Goal: Information Seeking & Learning: Learn about a topic

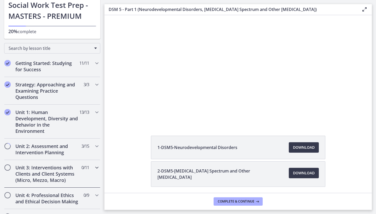
scroll to position [46, 0]
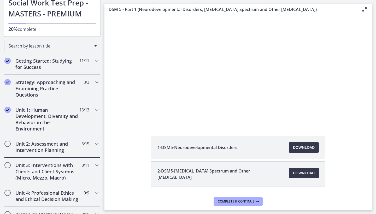
click at [95, 145] on icon "Chapters" at bounding box center [97, 144] width 6 height 6
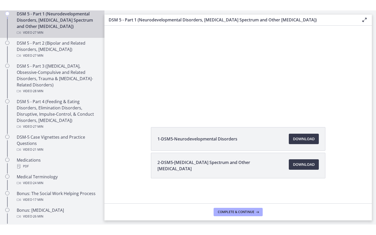
scroll to position [19, 0]
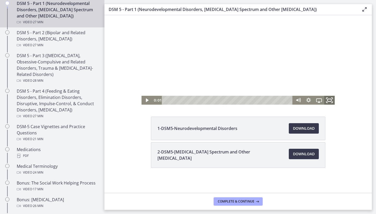
click at [331, 101] on rect "Fullscreen" at bounding box center [330, 100] width 4 height 3
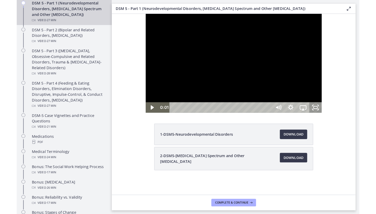
scroll to position [0, 0]
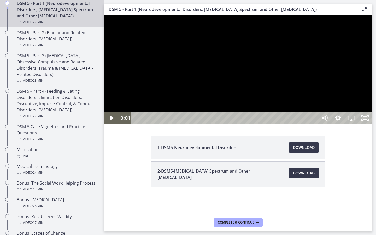
click at [283, 124] on div at bounding box center [239, 69] width 268 height 109
click at [346, 125] on icon "Show settings menu" at bounding box center [338, 118] width 16 height 14
click at [352, 101] on span "Speed" at bounding box center [343, 95] width 17 height 12
click at [372, 78] on label "1.5x" at bounding box center [345, 72] width 54 height 12
click at [367, 119] on rect "Unfullscreen" at bounding box center [365, 118] width 4 height 3
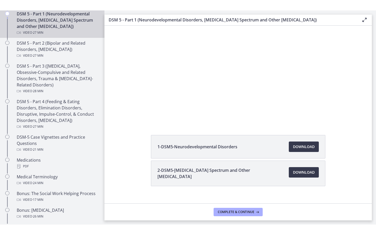
scroll to position [12, 0]
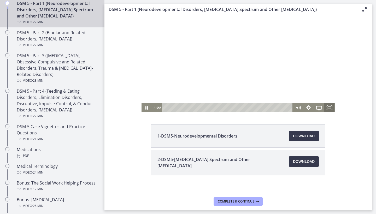
click at [331, 109] on rect "Fullscreen" at bounding box center [329, 108] width 3 height 2
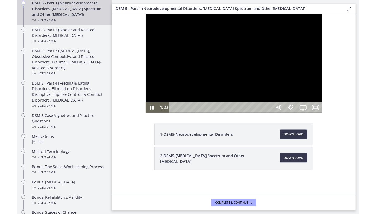
scroll to position [0, 0]
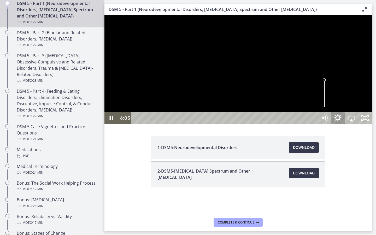
click at [346, 125] on icon "Show settings menu" at bounding box center [338, 118] width 16 height 14
click at [352, 101] on span "Speed" at bounding box center [343, 95] width 17 height 12
click at [372, 90] on label "1.75x" at bounding box center [351, 84] width 41 height 12
click at [263, 124] on div at bounding box center [239, 69] width 268 height 109
click at [105, 15] on button "Play Video: cmseadc4lpnc72iv6tpg.mp4" at bounding box center [105, 15] width 0 height 0
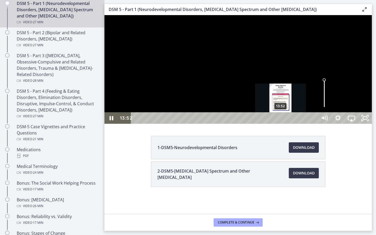
click at [281, 124] on div "13:52" at bounding box center [225, 118] width 178 height 12
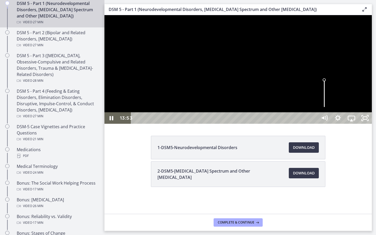
click at [260, 124] on div at bounding box center [239, 69] width 268 height 109
click at [222, 124] on div at bounding box center [239, 69] width 268 height 109
click at [239, 124] on div at bounding box center [239, 69] width 268 height 109
click at [288, 100] on div at bounding box center [239, 69] width 268 height 109
click at [272, 100] on div at bounding box center [239, 69] width 268 height 109
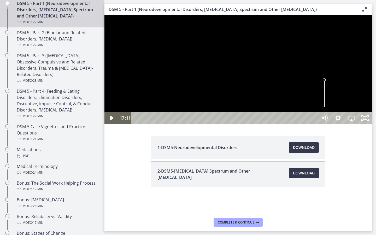
click at [246, 100] on div at bounding box center [239, 69] width 268 height 109
click at [250, 124] on div at bounding box center [239, 69] width 268 height 109
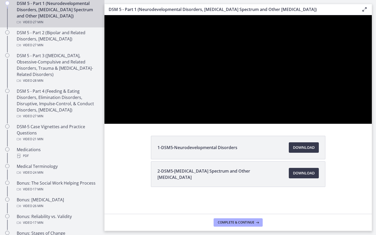
click at [260, 90] on div at bounding box center [239, 69] width 268 height 109
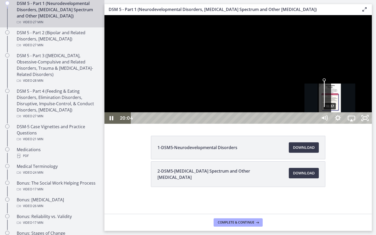
click at [314, 124] on div "18:37" at bounding box center [225, 118] width 178 height 12
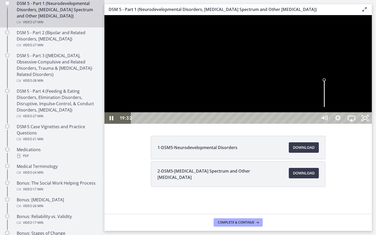
click at [321, 124] on div at bounding box center [239, 69] width 268 height 109
click at [259, 122] on div at bounding box center [239, 69] width 268 height 109
click at [287, 124] on div at bounding box center [239, 69] width 268 height 109
click at [105, 15] on button "Play Video: cmseadc4lpnc72iv6tpg.mp4" at bounding box center [105, 15] width 0 height 0
click at [374, 125] on icon "Unfullscreen" at bounding box center [365, 118] width 16 height 14
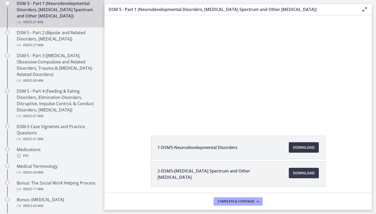
click at [300, 147] on span "Download Opens in a new window" at bounding box center [304, 148] width 22 height 6
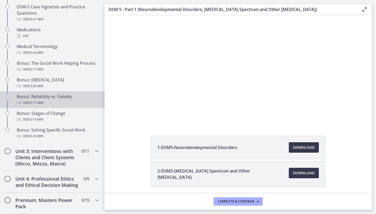
scroll to position [379, 0]
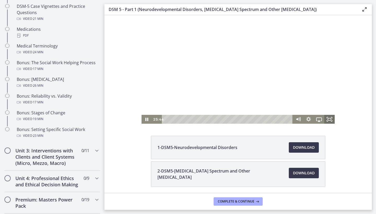
click at [329, 121] on icon "Fullscreen" at bounding box center [330, 119] width 10 height 9
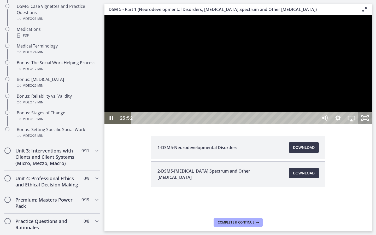
click at [372, 124] on icon "Unfullscreen" at bounding box center [366, 118] width 14 height 12
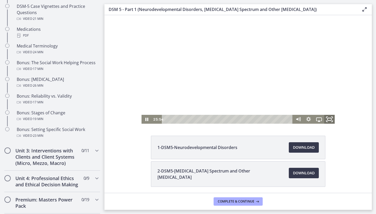
click at [331, 119] on icon "Fullscreen" at bounding box center [330, 119] width 13 height 11
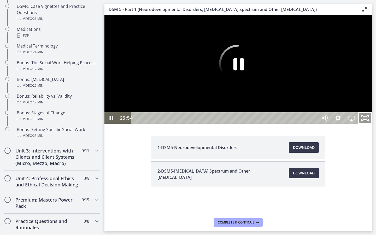
click at [372, 124] on icon "Unfullscreen" at bounding box center [366, 118] width 14 height 12
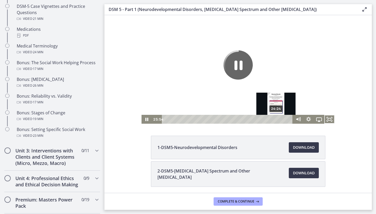
click at [281, 120] on div "24:24" at bounding box center [228, 119] width 125 height 9
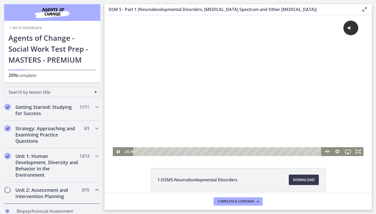
click at [300, 151] on div "Playbar" at bounding box center [228, 151] width 182 height 9
click at [272, 119] on div "Click for sound @keyframes VOLUME_SMALL_WAVE_FLASH { 0% { opacity: 0; } 33% { o…" at bounding box center [238, 81] width 251 height 132
click at [361, 153] on icon "Fullscreen" at bounding box center [358, 152] width 13 height 11
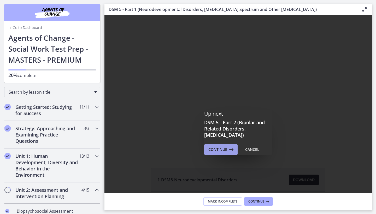
click at [224, 150] on span "Continue" at bounding box center [218, 150] width 19 height 6
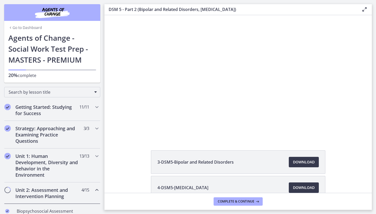
scroll to position [34, 0]
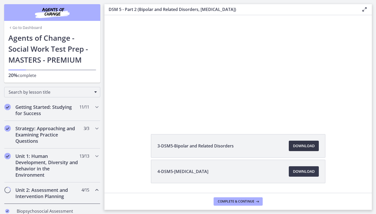
click at [302, 145] on span "Download Opens in a new window" at bounding box center [304, 146] width 22 height 6
click at [298, 174] on span "Download Opens in a new window" at bounding box center [304, 172] width 22 height 6
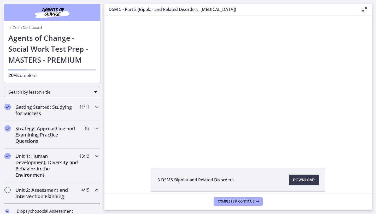
scroll to position [0, 0]
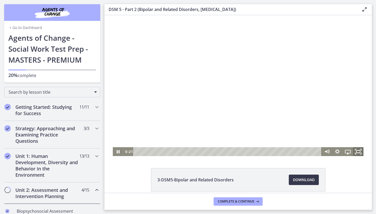
click at [359, 152] on icon "Fullscreen" at bounding box center [358, 152] width 13 height 11
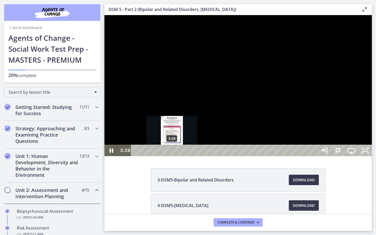
click at [173, 153] on div "Playbar" at bounding box center [172, 151] width 4 height 4
click at [170, 156] on div "3:11" at bounding box center [225, 151] width 178 height 12
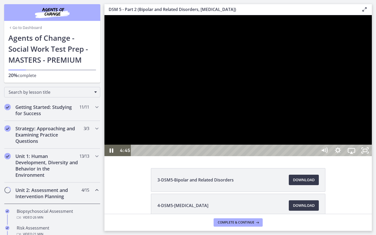
click at [199, 156] on div at bounding box center [239, 85] width 268 height 141
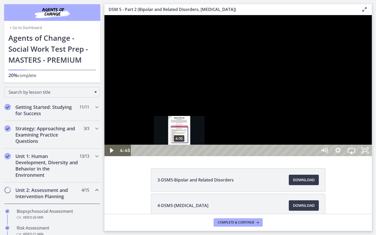
click at [180, 156] on div "4:10" at bounding box center [225, 151] width 178 height 12
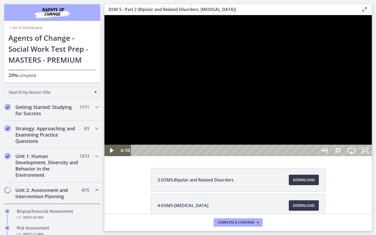
click at [169, 156] on div at bounding box center [239, 85] width 268 height 141
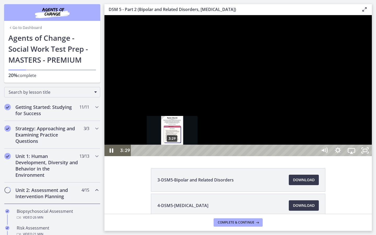
click at [173, 156] on div "3:29" at bounding box center [225, 151] width 178 height 12
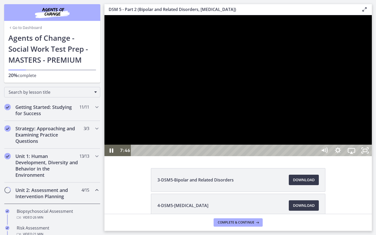
click at [239, 153] on div at bounding box center [239, 85] width 268 height 141
click at [233, 129] on div at bounding box center [239, 85] width 268 height 141
click at [309, 155] on div at bounding box center [239, 85] width 268 height 141
click at [263, 148] on div at bounding box center [239, 85] width 268 height 141
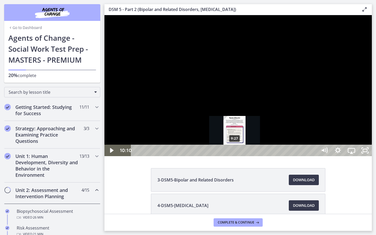
click at [235, 156] on div "9:27" at bounding box center [225, 151] width 178 height 12
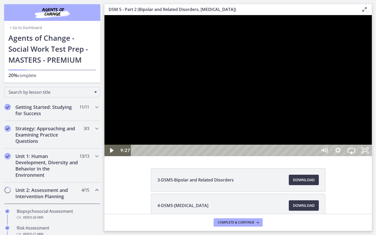
click at [265, 156] on div at bounding box center [239, 85] width 268 height 141
click at [346, 158] on icon "Show settings menu" at bounding box center [338, 151] width 16 height 14
click at [372, 156] on icon "Unfullscreen" at bounding box center [366, 151] width 14 height 12
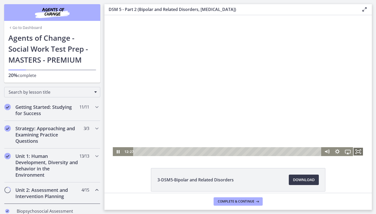
click at [361, 151] on icon "Fullscreen" at bounding box center [358, 151] width 10 height 9
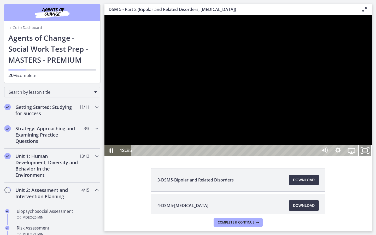
click at [374, 158] on icon "Unfullscreen" at bounding box center [365, 151] width 16 height 14
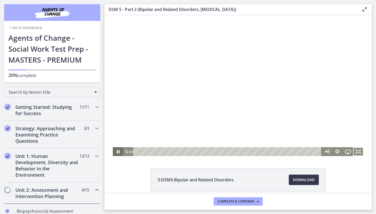
click at [116, 153] on icon "Pause" at bounding box center [118, 151] width 10 height 9
click at [116, 153] on icon "Play Video" at bounding box center [118, 152] width 13 height 11
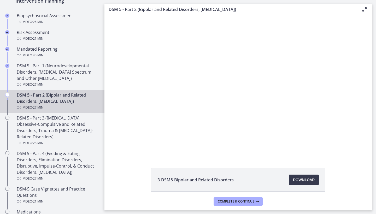
scroll to position [198, 0]
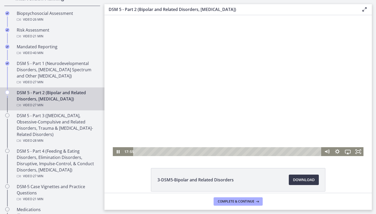
click at [176, 82] on div at bounding box center [238, 85] width 251 height 141
click at [181, 98] on div at bounding box center [238, 85] width 251 height 141
click at [304, 100] on div at bounding box center [238, 85] width 251 height 141
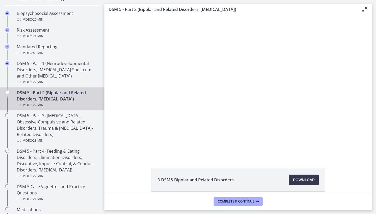
click at [304, 100] on div at bounding box center [238, 85] width 251 height 141
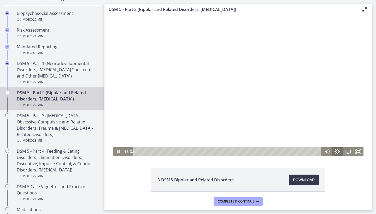
click at [338, 151] on icon "Show settings menu" at bounding box center [337, 152] width 13 height 11
click at [344, 135] on span "1.75x" at bounding box center [352, 134] width 18 height 9
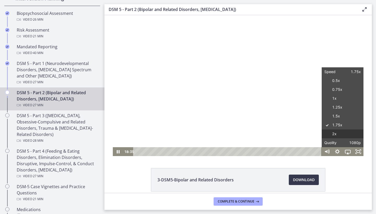
click at [337, 136] on label "2x" at bounding box center [343, 134] width 42 height 9
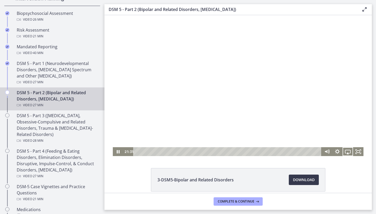
click at [280, 84] on div at bounding box center [238, 85] width 251 height 141
click at [299, 68] on div at bounding box center [238, 85] width 251 height 141
click at [277, 83] on div at bounding box center [238, 85] width 251 height 141
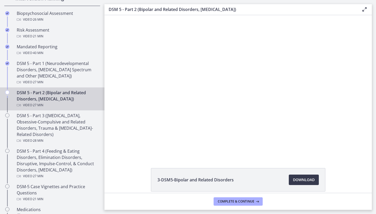
click at [277, 83] on div at bounding box center [238, 85] width 251 height 141
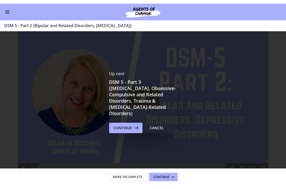
scroll to position [0, 0]
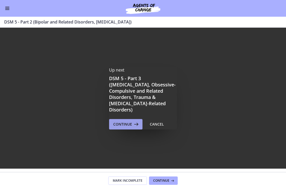
click at [128, 121] on span "Continue" at bounding box center [122, 124] width 19 height 6
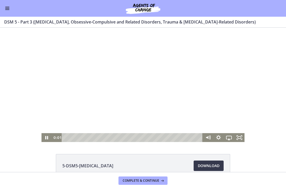
click at [123, 92] on div at bounding box center [144, 85] width 204 height 114
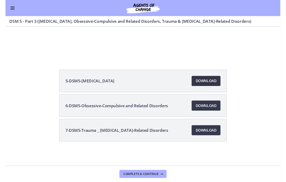
scroll to position [82, 0]
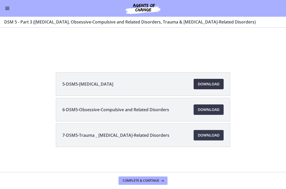
click at [204, 84] on span "Download Opens in a new window" at bounding box center [209, 84] width 22 height 6
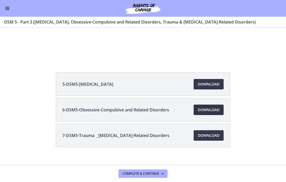
click at [208, 113] on link "Download Opens in a new window" at bounding box center [209, 110] width 30 height 10
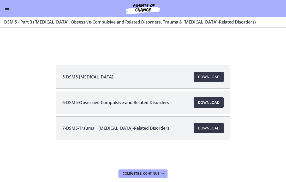
scroll to position [89, 0]
click at [208, 130] on span "Download Opens in a new window" at bounding box center [209, 128] width 22 height 6
click at [9, 10] on span "Enable menu" at bounding box center [7, 9] width 4 height 1
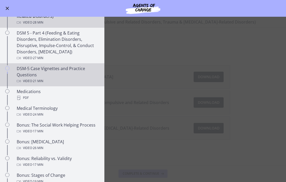
scroll to position [295, 0]
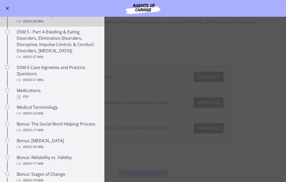
click at [134, 88] on main "DSM 5 - Part 3 (Anxiety Disorders, Obsessive-Compulsive and Related Disorders, …" at bounding box center [143, 99] width 286 height 165
click at [9, 9] on span "Enable menu" at bounding box center [7, 8] width 3 height 3
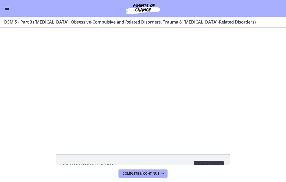
scroll to position [0, 0]
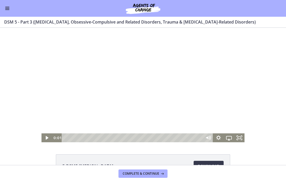
click at [140, 87] on div at bounding box center [144, 85] width 204 height 114
click at [220, 137] on icon "Show settings menu" at bounding box center [218, 138] width 13 height 11
click at [230, 122] on span "1x" at bounding box center [235, 120] width 13 height 9
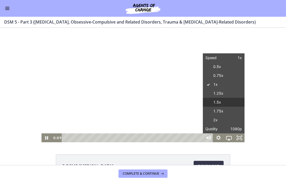
click at [220, 103] on label "1.5x" at bounding box center [224, 102] width 42 height 9
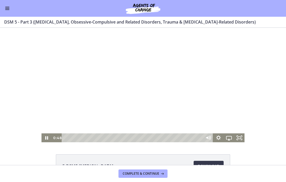
click at [193, 88] on div at bounding box center [144, 85] width 204 height 114
click at [138, 76] on div at bounding box center [144, 85] width 204 height 114
click at [238, 139] on icon "Fullscreen" at bounding box center [239, 137] width 10 height 9
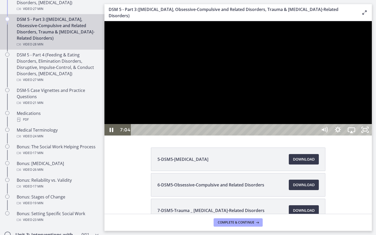
click at [304, 135] on div at bounding box center [239, 78] width 268 height 114
click at [105, 21] on button "Play Video: cmsebl44lpnc72iv6u00.mp4" at bounding box center [105, 21] width 0 height 0
click at [342, 133] on icon "Show settings menu" at bounding box center [338, 129] width 7 height 7
click at [369, 113] on span "1.5x" at bounding box center [360, 107] width 17 height 12
click at [372, 113] on label "2x" at bounding box center [351, 107] width 41 height 12
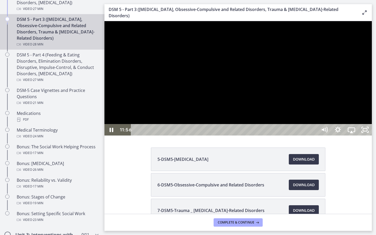
click at [372, 136] on div at bounding box center [239, 78] width 268 height 114
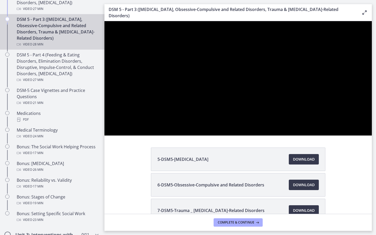
click at [105, 21] on button "Play Video: cmsebl44lpnc72iv6u00.mp4" at bounding box center [105, 21] width 0 height 0
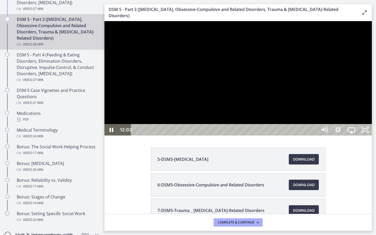
click at [359, 136] on div at bounding box center [239, 78] width 268 height 114
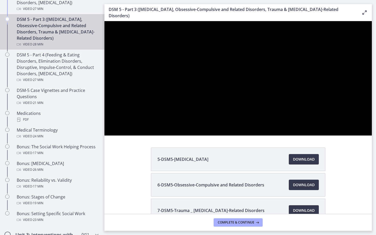
click at [359, 136] on div at bounding box center [239, 78] width 268 height 114
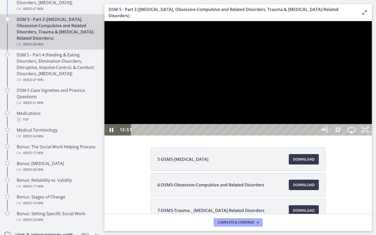
click at [323, 127] on div at bounding box center [239, 78] width 268 height 114
click at [105, 21] on button "Play Video: cmsebl44lpnc72iv6u00.mp4" at bounding box center [105, 21] width 0 height 0
click at [105, 21] on button "Pause: cmsebl44lpnc72iv6u00.mp4" at bounding box center [105, 21] width 0 height 0
click at [105, 21] on button "Play Video: cmsebl44lpnc72iv6u00.mp4" at bounding box center [105, 21] width 0 height 0
click at [372, 114] on div at bounding box center [239, 78] width 268 height 114
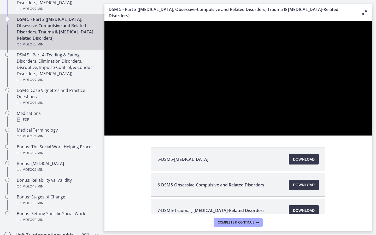
click at [372, 114] on div at bounding box center [239, 78] width 268 height 114
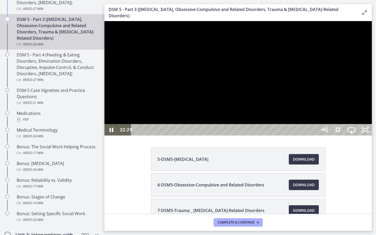
click at [360, 128] on div at bounding box center [239, 78] width 268 height 114
click at [110, 133] on icon "Play Video" at bounding box center [112, 130] width 4 height 6
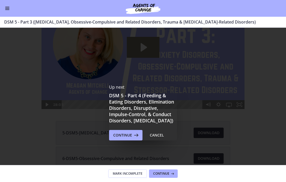
scroll to position [42, 0]
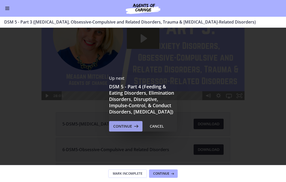
click at [125, 129] on span "Continue" at bounding box center [122, 126] width 19 height 6
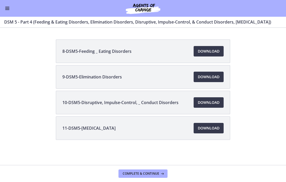
scroll to position [110, 0]
click at [210, 51] on span "Download Opens in a new window" at bounding box center [209, 51] width 22 height 6
click at [205, 77] on span "Download Opens in a new window" at bounding box center [209, 77] width 22 height 6
click at [210, 104] on span "Download Opens in a new window" at bounding box center [209, 102] width 22 height 6
click at [205, 128] on span "Download Opens in a new window" at bounding box center [209, 128] width 22 height 6
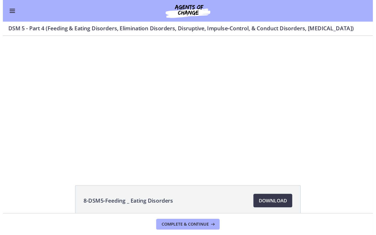
scroll to position [0, 0]
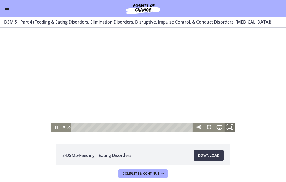
click at [233, 128] on icon "Fullscreen" at bounding box center [230, 127] width 13 height 11
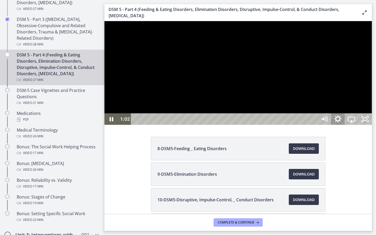
click at [346, 126] on icon "Show settings menu" at bounding box center [338, 119] width 16 height 14
click at [372, 125] on div at bounding box center [239, 73] width 268 height 104
click at [237, 95] on div at bounding box center [239, 73] width 268 height 104
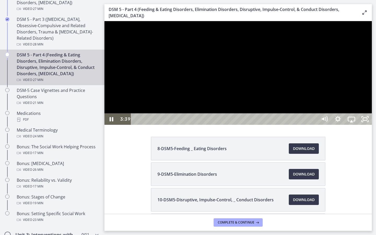
click at [271, 111] on div at bounding box center [239, 73] width 268 height 104
click at [105, 21] on button "Play Video: cmsec0qq9n7s72sd4oig.mp4" at bounding box center [105, 21] width 0 height 0
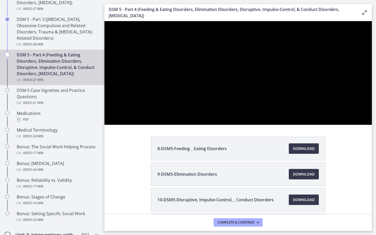
click at [105, 21] on button "Pause: cmsec0qq9n7s72sd4oig.mp4" at bounding box center [105, 21] width 0 height 0
click at [105, 21] on button "Play Video: cmsec0qq9n7s72sd4oig.mp4" at bounding box center [105, 21] width 0 height 0
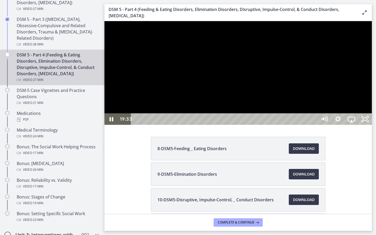
drag, startPoint x: 159, startPoint y: 53, endPoint x: 162, endPoint y: 53, distance: 2.6
click at [162, 53] on div at bounding box center [239, 73] width 268 height 104
click at [234, 125] on div at bounding box center [239, 73] width 268 height 104
click at [259, 118] on div at bounding box center [239, 73] width 268 height 104
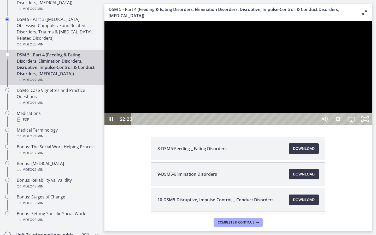
click at [278, 125] on div at bounding box center [239, 73] width 268 height 104
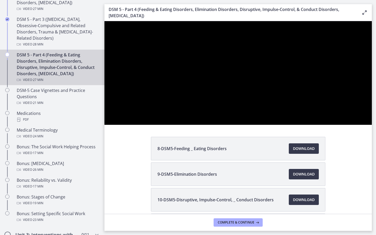
click at [105, 21] on button "Play Video: cmsec0qq9n7s72sd4oig.mp4" at bounding box center [105, 21] width 0 height 0
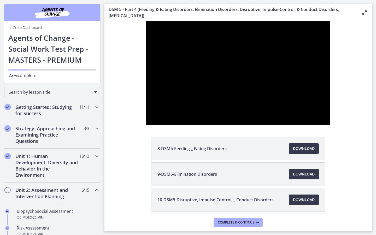
scroll to position [295, 0]
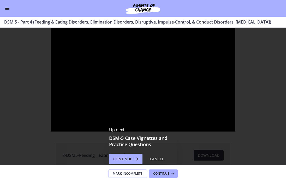
click at [9, 6] on button "Enable menu" at bounding box center [7, 8] width 6 height 6
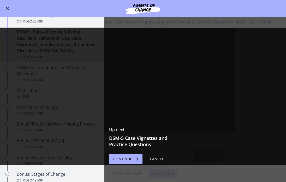
scroll to position [0, 0]
click at [139, 106] on div "Up next DSM-5 Case Vignettes and Practice Questions Continue Cancel" at bounding box center [143, 145] width 286 height 235
click at [5, 5] on button "Enable menu" at bounding box center [7, 8] width 6 height 6
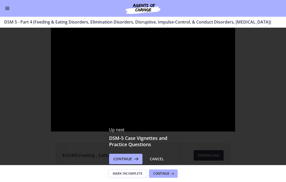
scroll to position [6, 0]
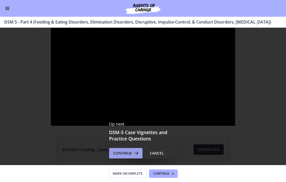
click at [127, 156] on span "Continue" at bounding box center [122, 153] width 19 height 6
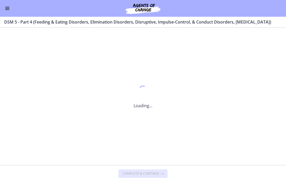
scroll to position [0, 0]
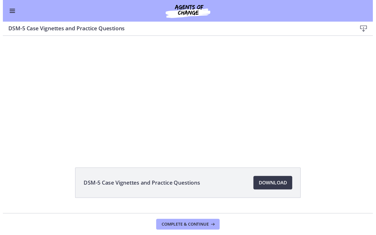
scroll to position [16, 0]
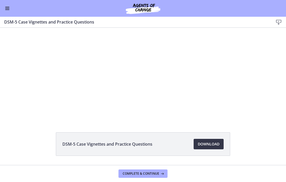
click at [215, 143] on span "Download Opens in a new window" at bounding box center [209, 144] width 22 height 6
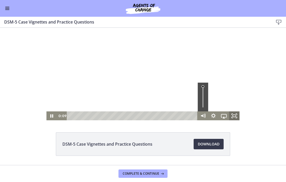
drag, startPoint x: 237, startPoint y: 115, endPoint x: 235, endPoint y: 105, distance: 9.8
click at [237, 115] on icon "Fullscreen" at bounding box center [234, 115] width 10 height 9
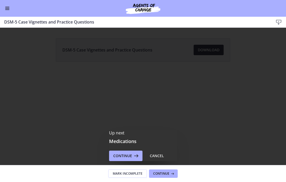
scroll to position [0, 0]
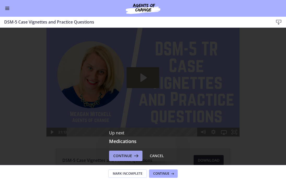
click at [132, 154] on icon at bounding box center [135, 156] width 7 height 6
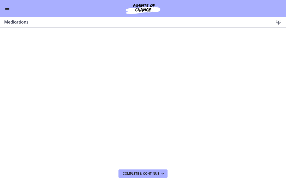
click at [7, 6] on button "Enable menu" at bounding box center [7, 8] width 6 height 6
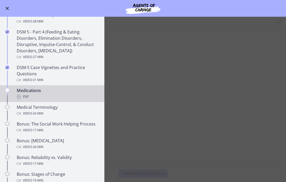
click at [140, 85] on main "Medications Download Enable fullscreen Complete & continue" at bounding box center [143, 99] width 286 height 165
click at [6, 8] on button "Enable menu" at bounding box center [7, 8] width 6 height 6
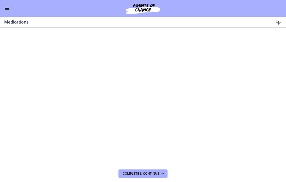
click at [281, 22] on icon at bounding box center [279, 22] width 6 height 6
click at [8, 9] on button "Enable menu" at bounding box center [7, 8] width 6 height 6
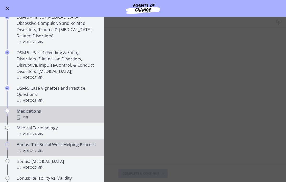
scroll to position [274, 0]
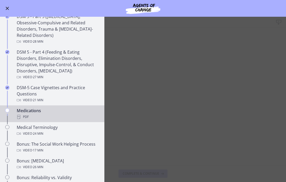
click at [51, 109] on div "Medications PDF" at bounding box center [58, 113] width 82 height 13
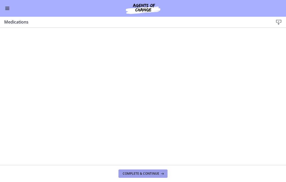
click at [142, 172] on span "Complete & continue" at bounding box center [141, 173] width 37 height 4
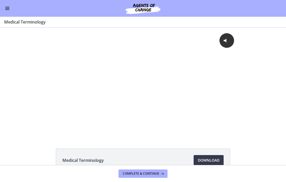
click at [10, 9] on button "Enable menu" at bounding box center [7, 8] width 6 height 6
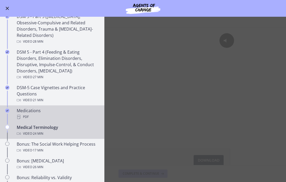
click at [38, 115] on div "PDF" at bounding box center [58, 117] width 82 height 6
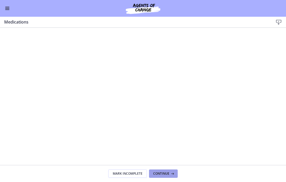
click at [159, 174] on span "Continue" at bounding box center [161, 173] width 16 height 4
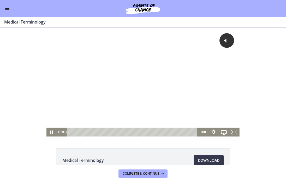
click at [61, 132] on div "0:00 0:04" at bounding box center [127, 132] width 141 height 9
click at [53, 132] on icon "Pause" at bounding box center [51, 131] width 3 height 3
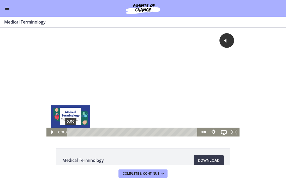
click at [71, 133] on div "0:00" at bounding box center [133, 132] width 125 height 9
click at [71, 132] on div "0:00" at bounding box center [133, 132] width 125 height 9
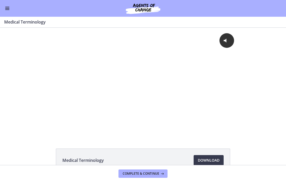
click at [7, 8] on button "Enable menu" at bounding box center [7, 8] width 6 height 6
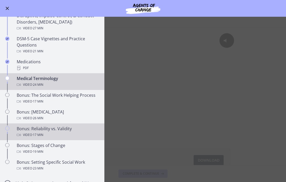
scroll to position [323, 0]
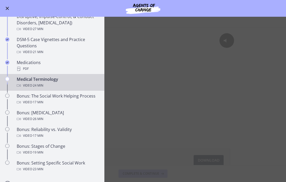
click at [251, 111] on main "Medical Terminology Enable fullscreen Medical Terminology Download Opens in a n…" at bounding box center [143, 99] width 286 height 165
click at [5, 12] on div "Go to Dashboard" at bounding box center [143, 8] width 286 height 17
click at [8, 7] on span "Enable menu" at bounding box center [7, 8] width 3 height 3
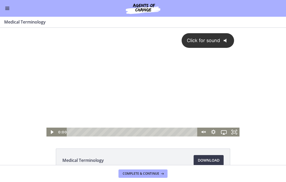
scroll to position [0, 0]
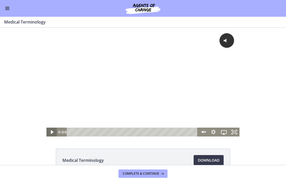
click at [53, 130] on icon "Play Video" at bounding box center [52, 132] width 10 height 9
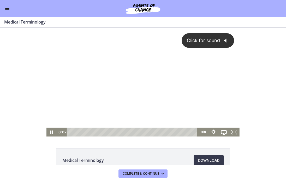
click at [207, 97] on div "Click for sound @keyframes VOLUME_SMALL_WAVE_FLASH { 0% { opacity: 0; } 33% { o…" at bounding box center [143, 78] width 193 height 100
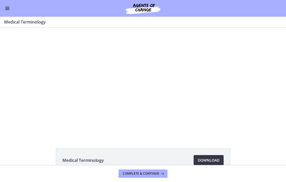
click at [210, 162] on span "Download Opens in a new window" at bounding box center [209, 160] width 22 height 6
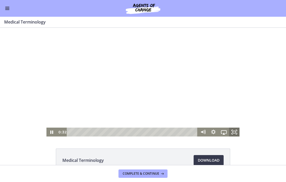
click at [234, 134] on icon "Fullscreen" at bounding box center [234, 132] width 10 height 9
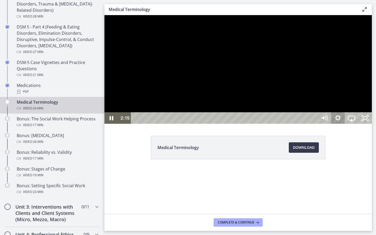
click at [286, 124] on icon "Show settings menu" at bounding box center [338, 118] width 14 height 12
click at [286, 124] on div at bounding box center [239, 69] width 268 height 109
click at [105, 15] on button "Play Video: cmiuhrk449ks72pssv3g.mp4" at bounding box center [105, 15] width 0 height 0
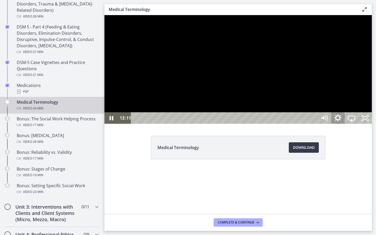
click at [286, 122] on icon "Show settings menu" at bounding box center [338, 117] width 7 height 7
click at [286, 122] on icon "Hide settings menu" at bounding box center [338, 117] width 7 height 7
click at [286, 124] on div "19:36" at bounding box center [225, 118] width 178 height 12
click at [286, 124] on div "21:01" at bounding box center [225, 118] width 178 height 12
click at [286, 124] on div "22:39" at bounding box center [225, 118] width 178 height 12
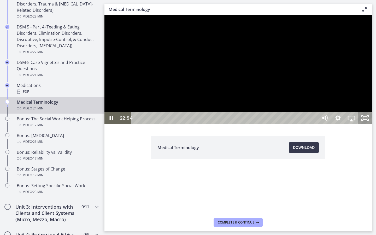
click at [286, 119] on rect "Unfullscreen" at bounding box center [365, 118] width 4 height 3
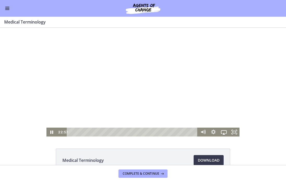
click at [84, 78] on div at bounding box center [143, 82] width 193 height 109
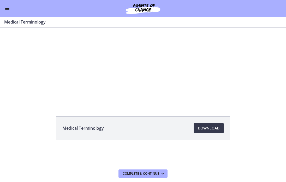
scroll to position [32, 0]
click at [146, 174] on span "Complete & continue" at bounding box center [141, 173] width 37 height 4
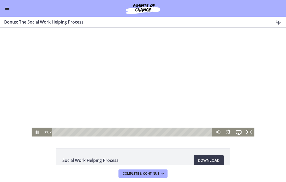
click at [138, 91] on div at bounding box center [143, 82] width 223 height 109
